Goal: Communication & Community: Answer question/provide support

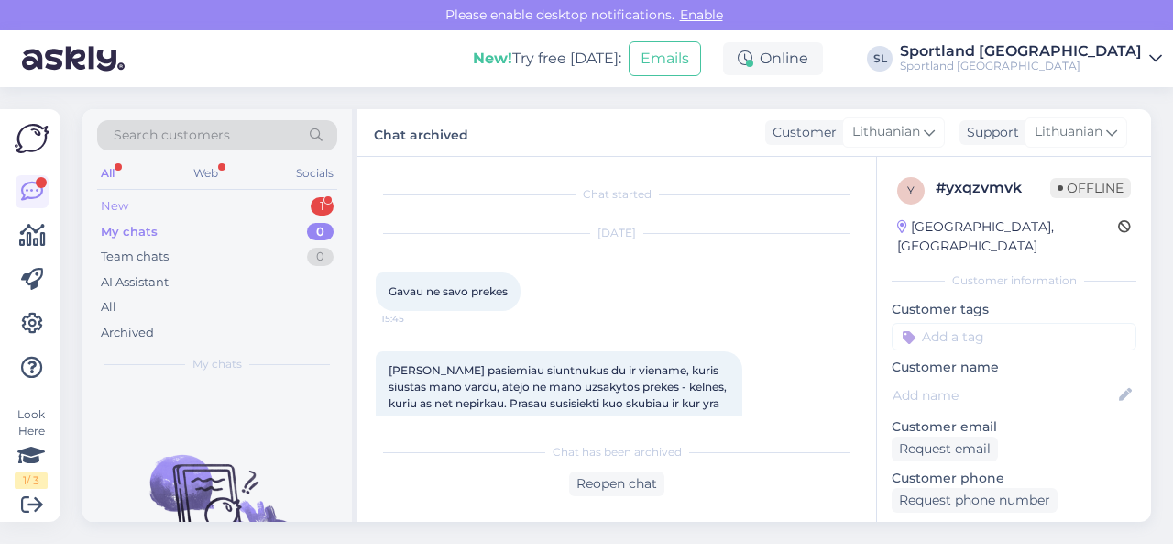
scroll to position [1919, 0]
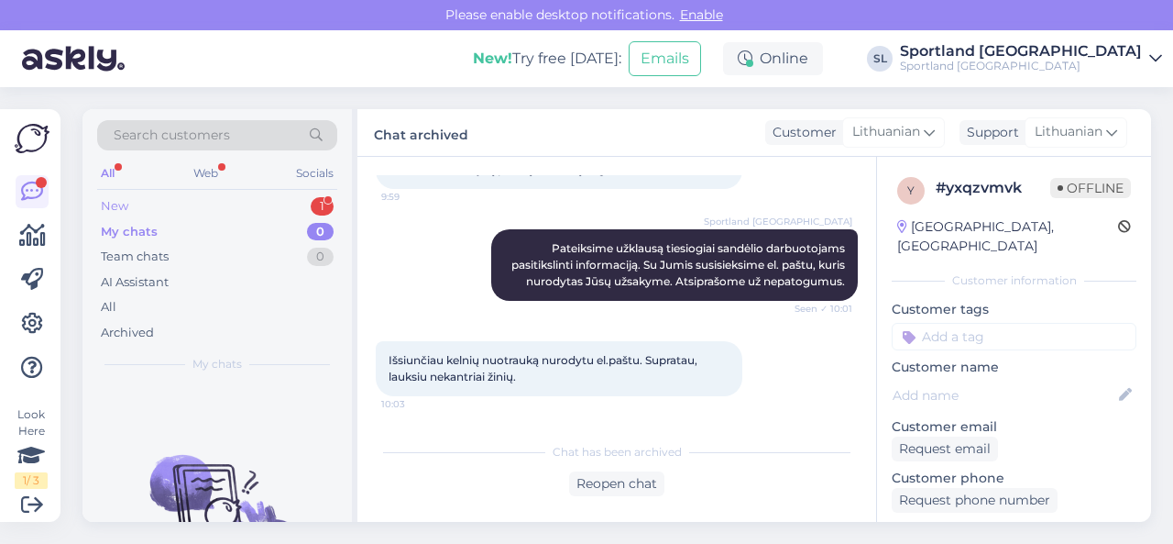
click at [253, 204] on div "New 1" at bounding box center [217, 206] width 240 height 26
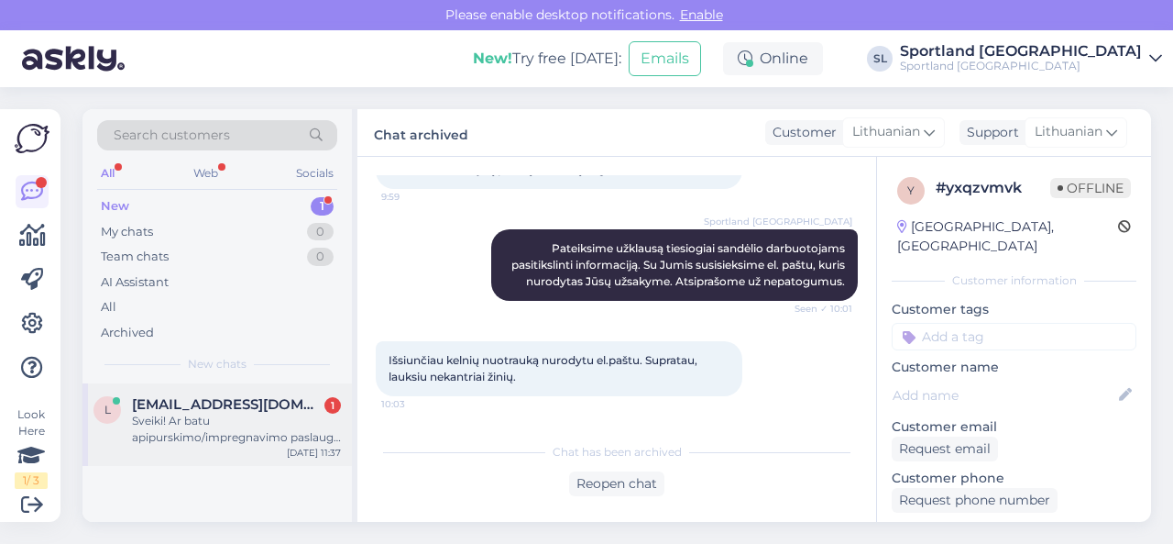
click at [237, 410] on span "[EMAIL_ADDRESS][DOMAIN_NAME]" at bounding box center [227, 404] width 191 height 17
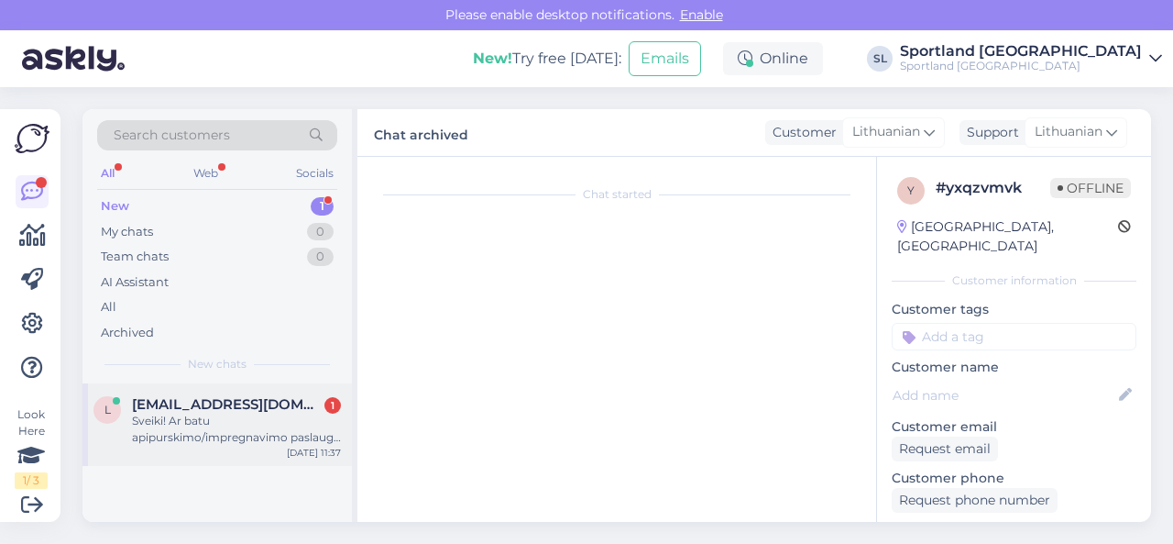
scroll to position [20, 0]
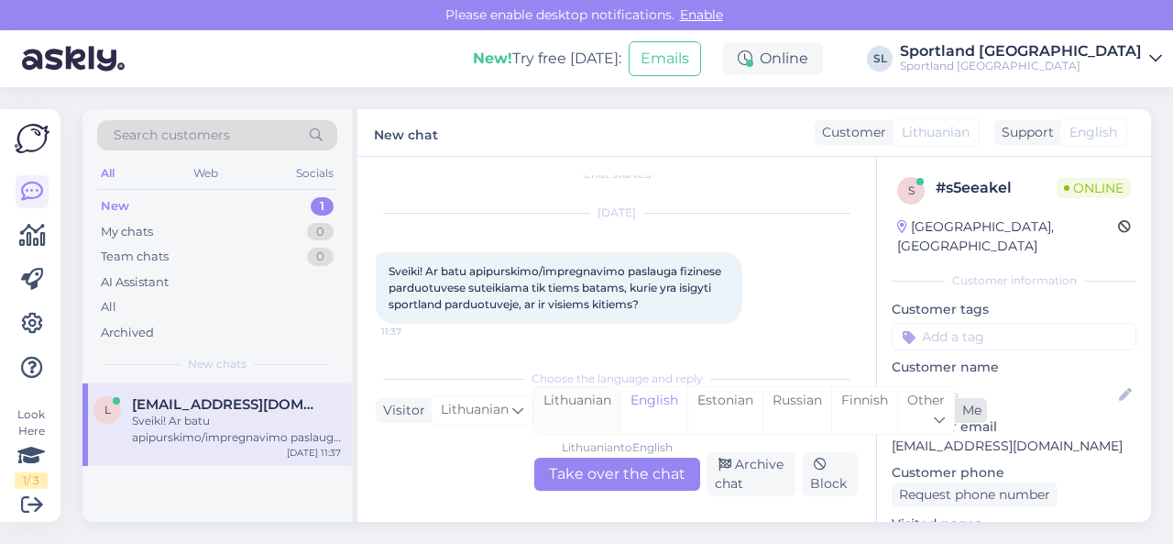
click at [588, 399] on div "Lithuanian" at bounding box center [577, 410] width 86 height 47
click at [583, 460] on div "Lithuanian to Lithuanian Take over the chat" at bounding box center [617, 473] width 166 height 33
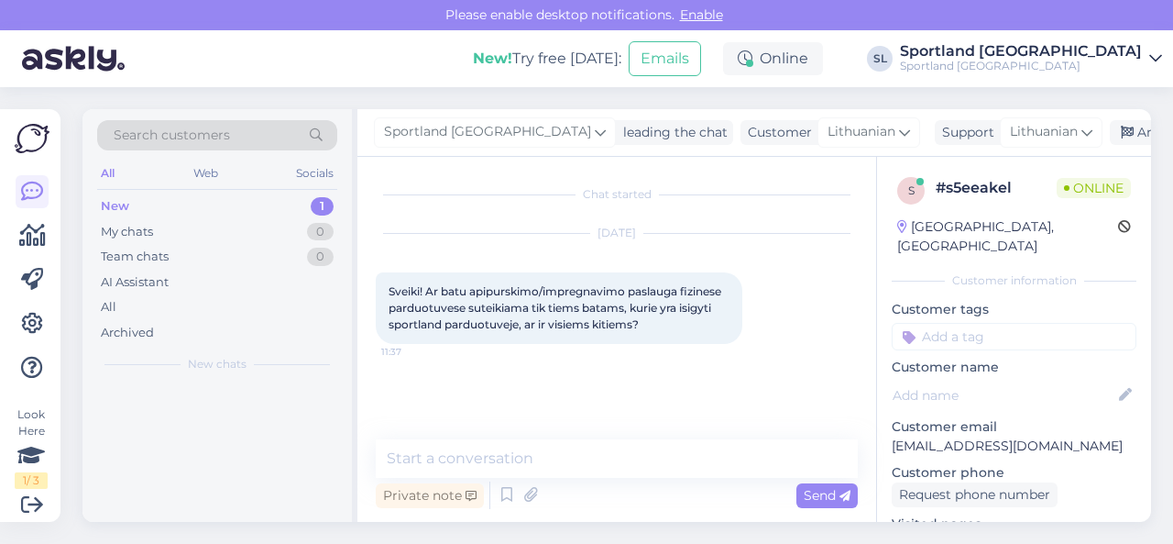
scroll to position [0, 0]
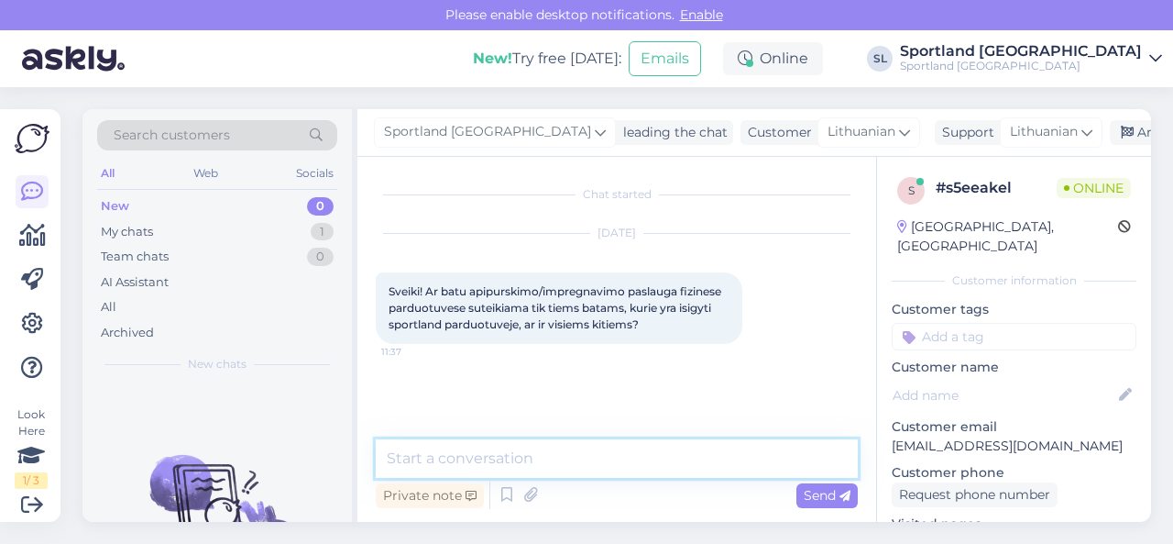
click at [559, 441] on textarea at bounding box center [617, 458] width 482 height 39
type textarea "Sveiki"
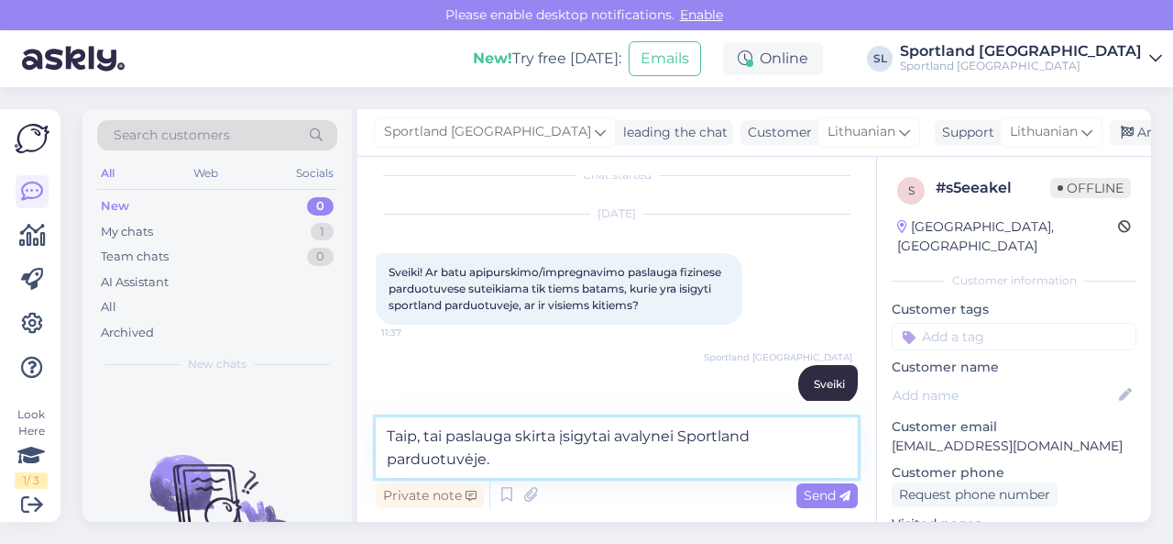
drag, startPoint x: 388, startPoint y: 435, endPoint x: 556, endPoint y: 470, distance: 171.5
click at [556, 470] on textarea "Taip, tai paslauga skirta įsigytai avalynei Sportland parduotuvėje." at bounding box center [617, 447] width 482 height 61
type textarea "Galite atsinešti ir savo avalynę. Tai paslauga, kurią galite įsigyti atskirai."
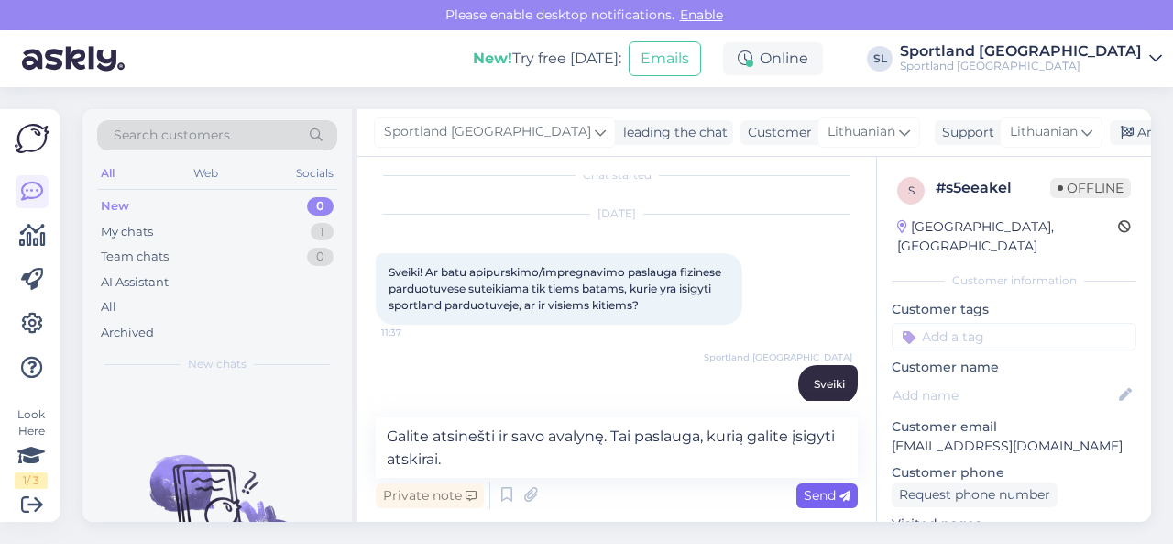
click at [809, 496] on span "Send" at bounding box center [827, 495] width 47 height 17
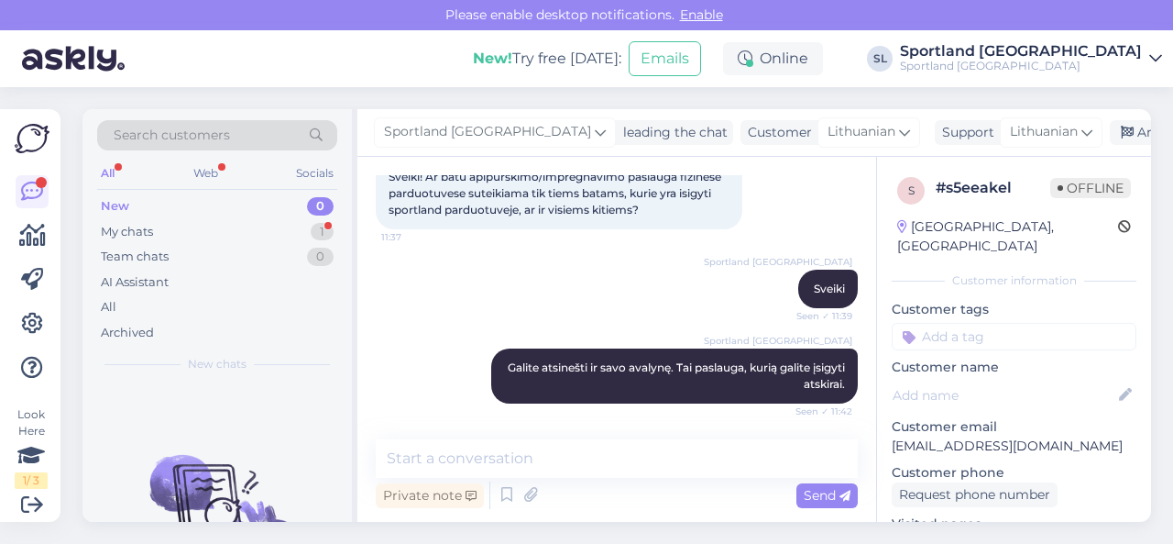
scroll to position [193, 0]
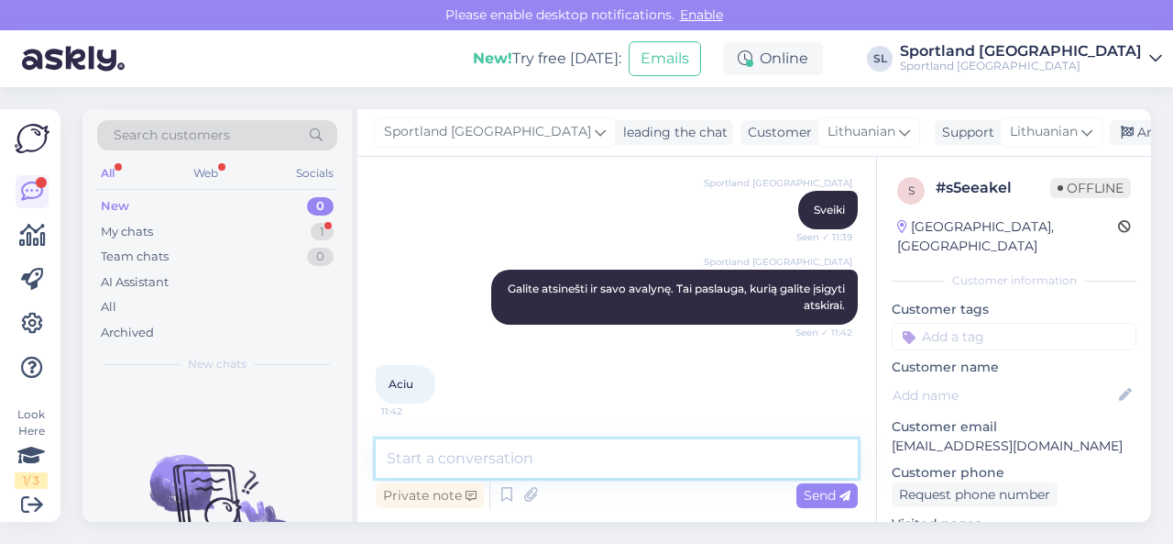
click at [508, 455] on textarea at bounding box center [617, 458] width 482 height 39
type textarea "dėkojame Jums, jog renkatės SPORTLAND."
